Goal: Use online tool/utility: Utilize a website feature to perform a specific function

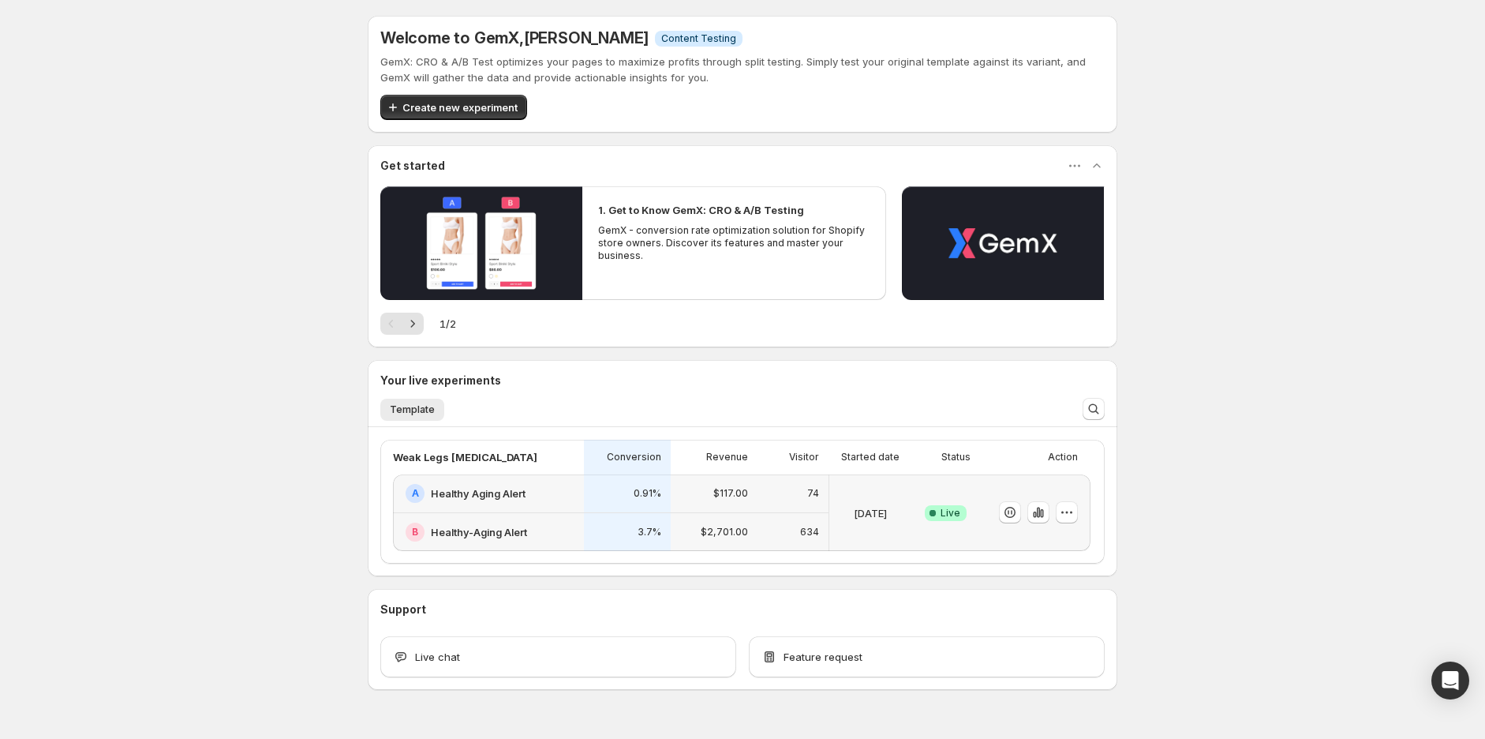
click at [1447, 680] on icon "Open Intercom Messenger" at bounding box center [1451, 680] width 17 height 19
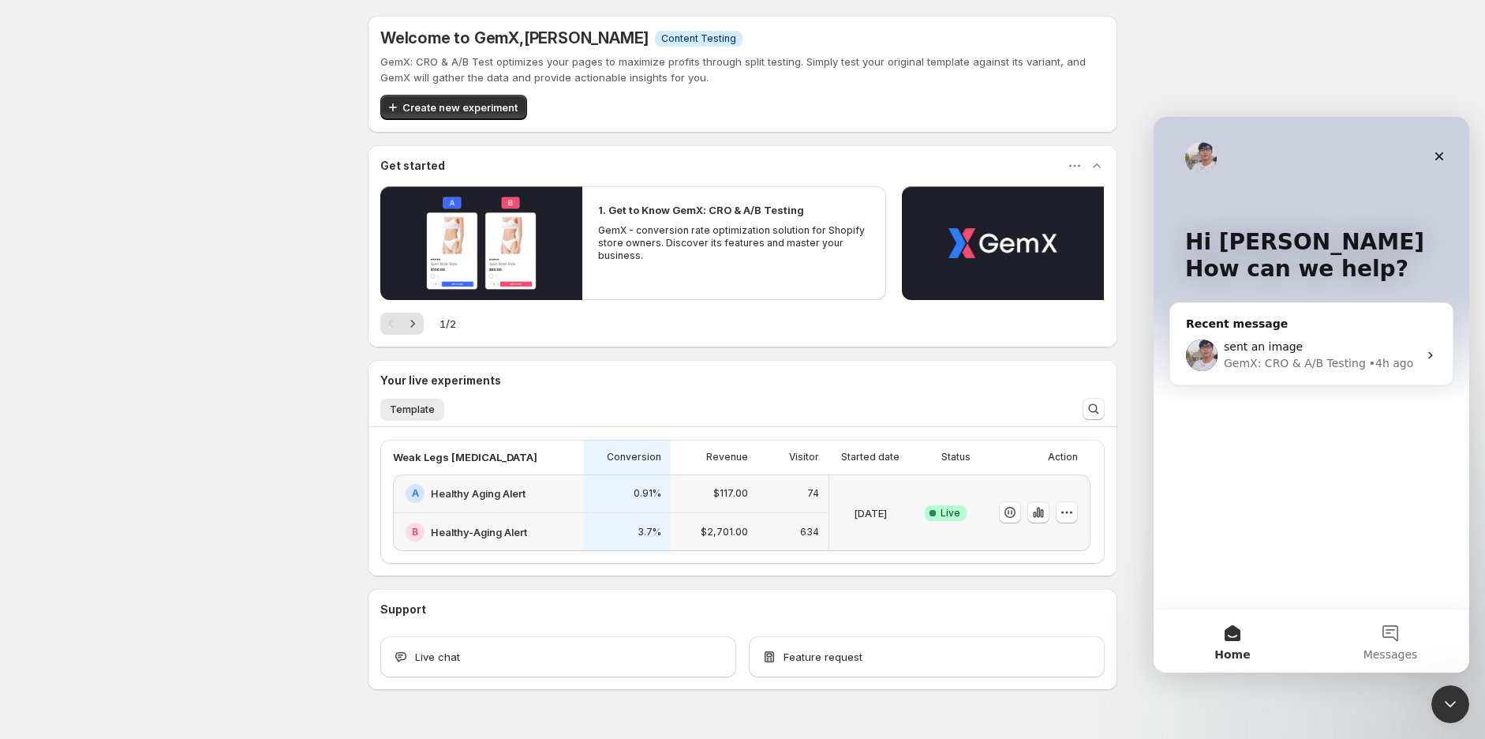
click at [1291, 361] on div "GemX: CRO & A/B Testing" at bounding box center [1295, 363] width 142 height 17
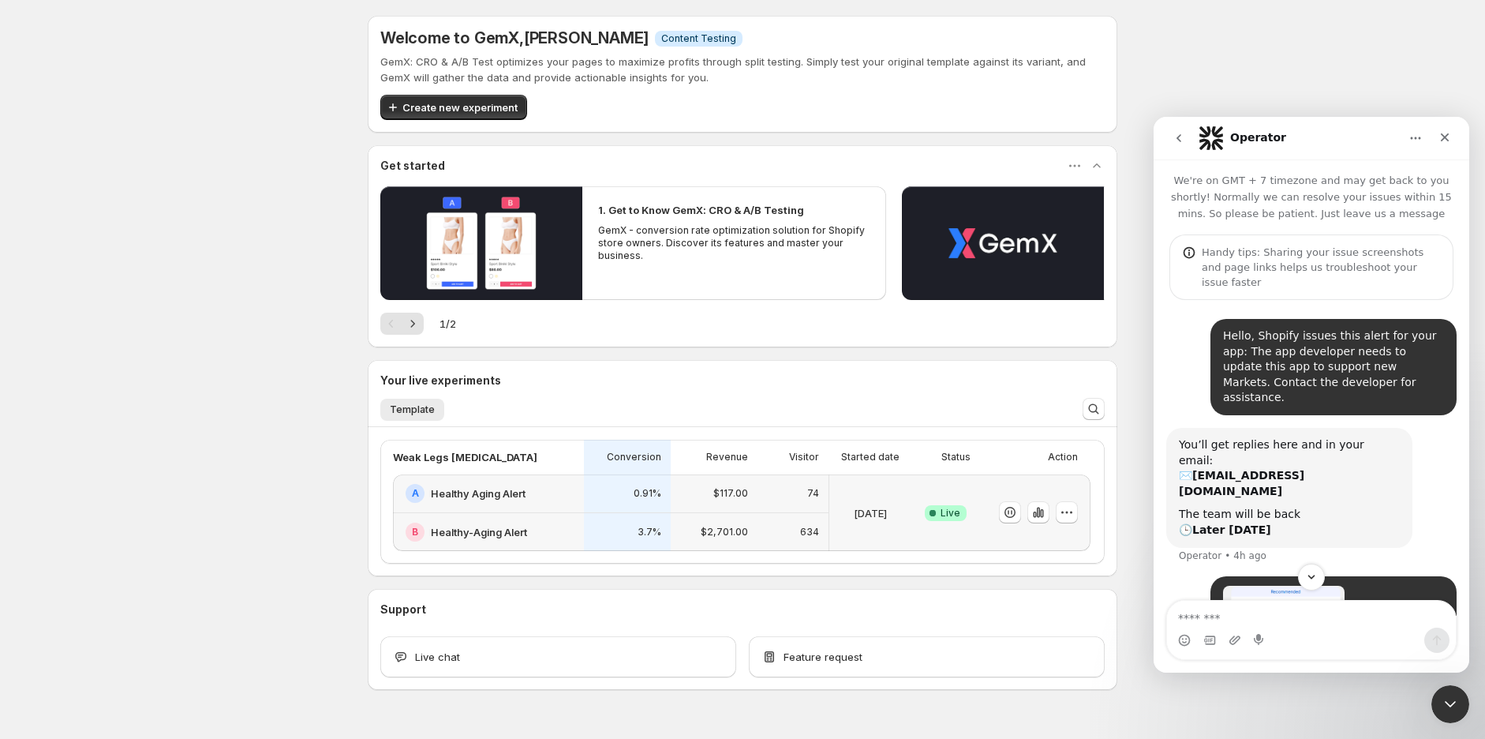
scroll to position [316, 0]
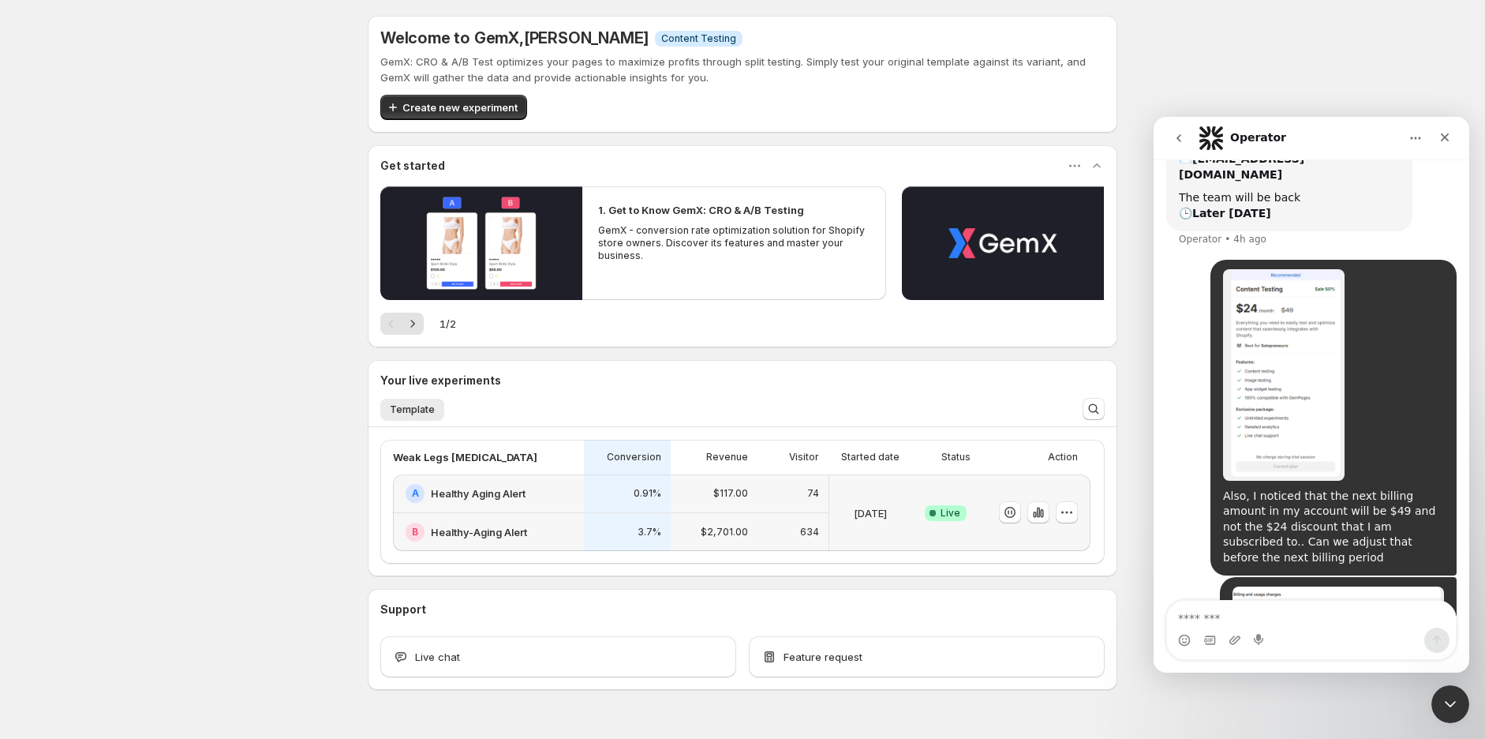
click at [1450, 707] on icon "Close Intercom Messenger" at bounding box center [1450, 704] width 19 height 19
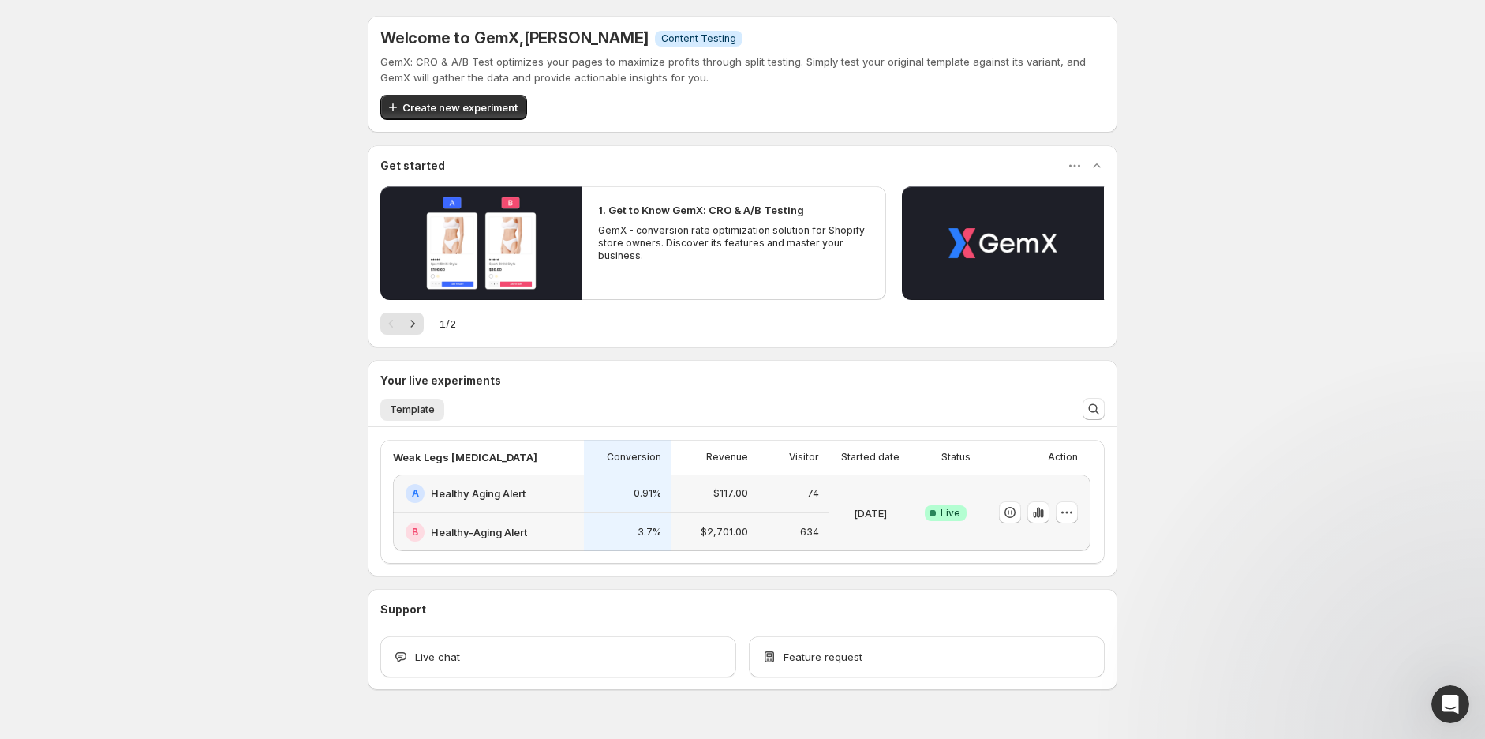
scroll to position [55, 0]
